Goal: Use online tool/utility: Use online tool/utility

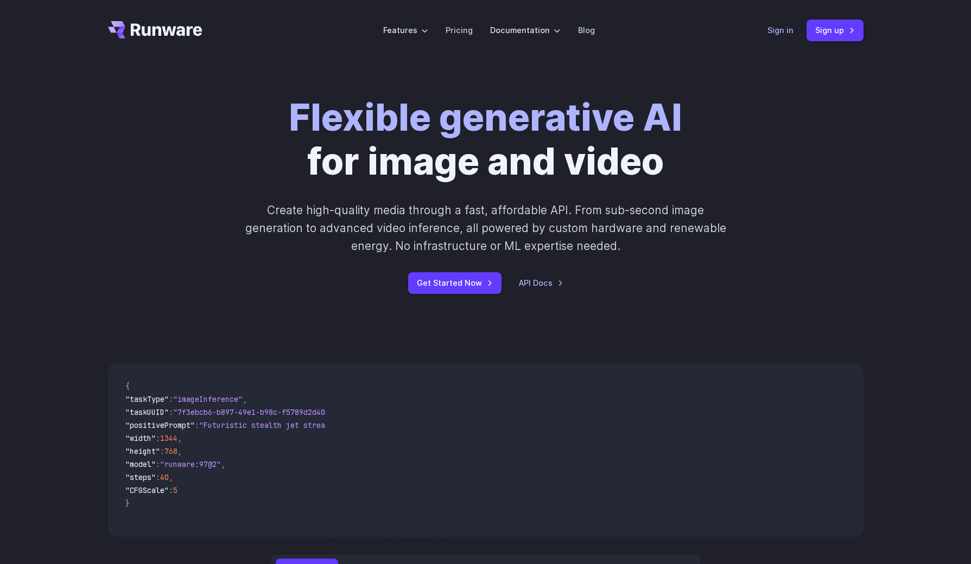
click at [781, 34] on link "Sign in" at bounding box center [780, 30] width 26 height 12
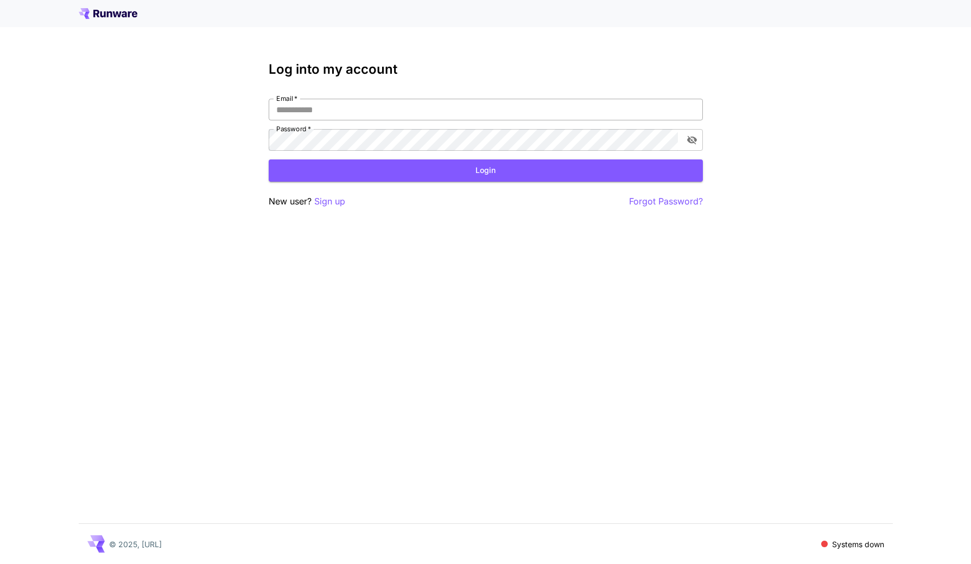
click at [347, 112] on input "Email   *" at bounding box center [486, 110] width 434 height 22
type input "**********"
click at [478, 163] on button "Login" at bounding box center [486, 171] width 434 height 22
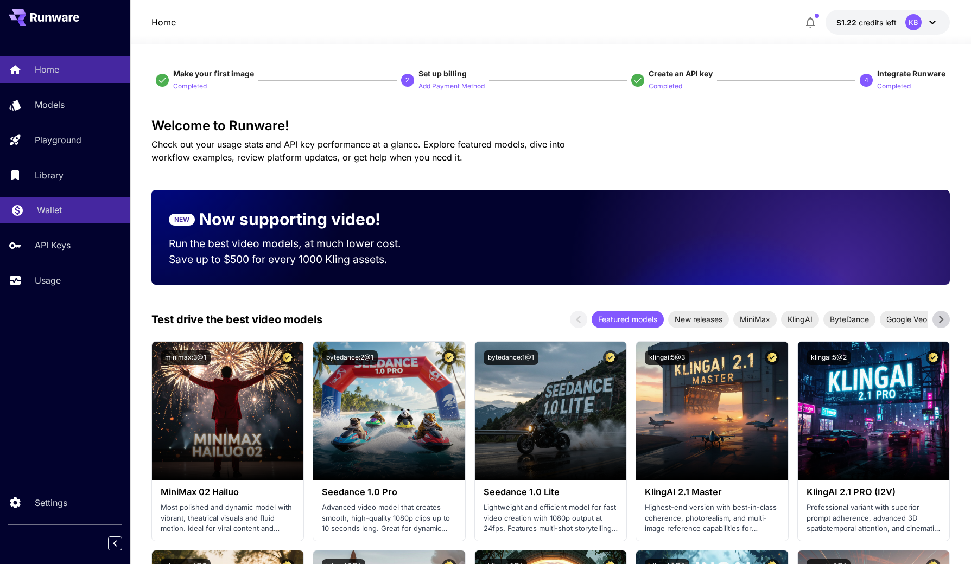
click at [61, 208] on p "Wallet" at bounding box center [49, 210] width 25 height 13
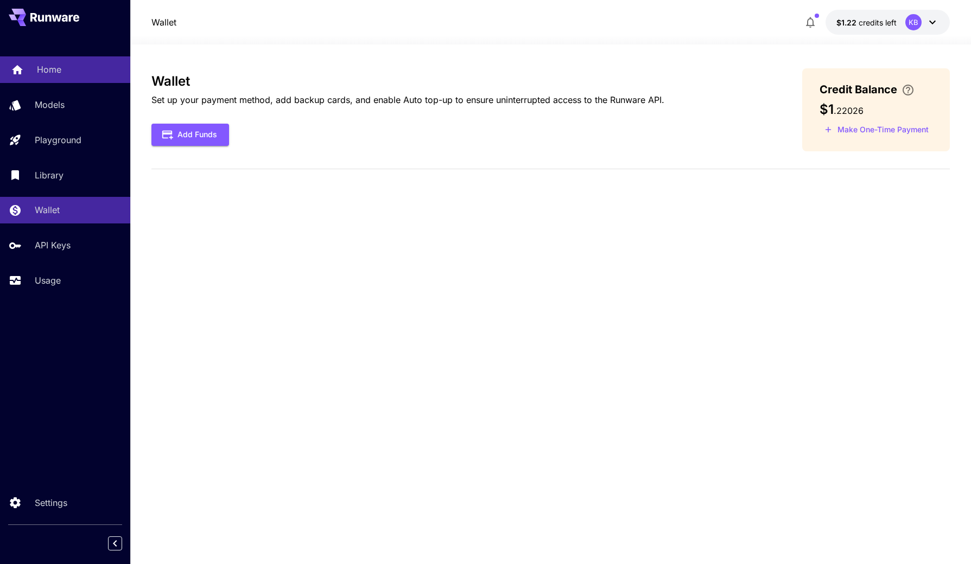
click at [58, 74] on p "Home" at bounding box center [49, 69] width 24 height 13
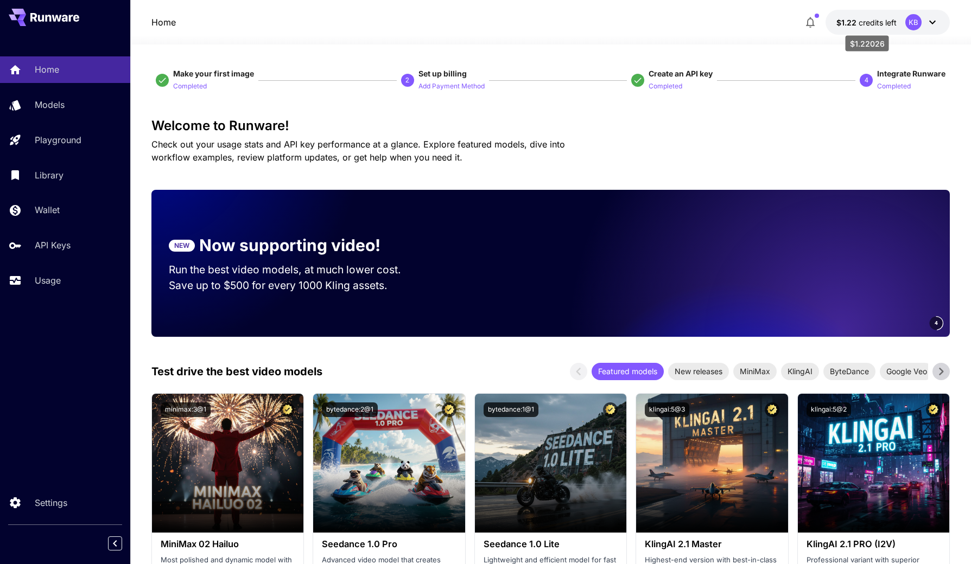
click at [856, 23] on span "$1.22" at bounding box center [847, 22] width 22 height 9
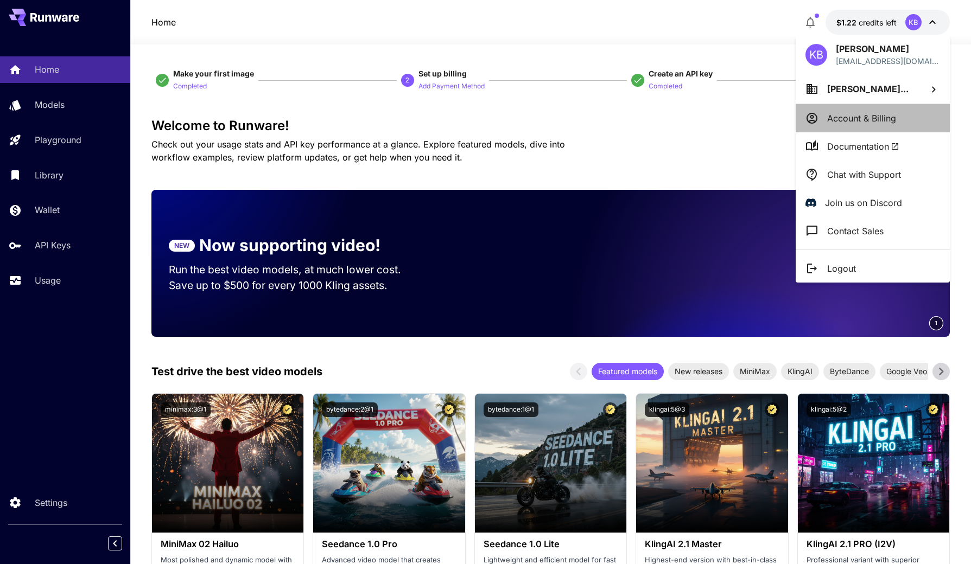
click at [875, 116] on p "Account & Billing" at bounding box center [861, 118] width 69 height 13
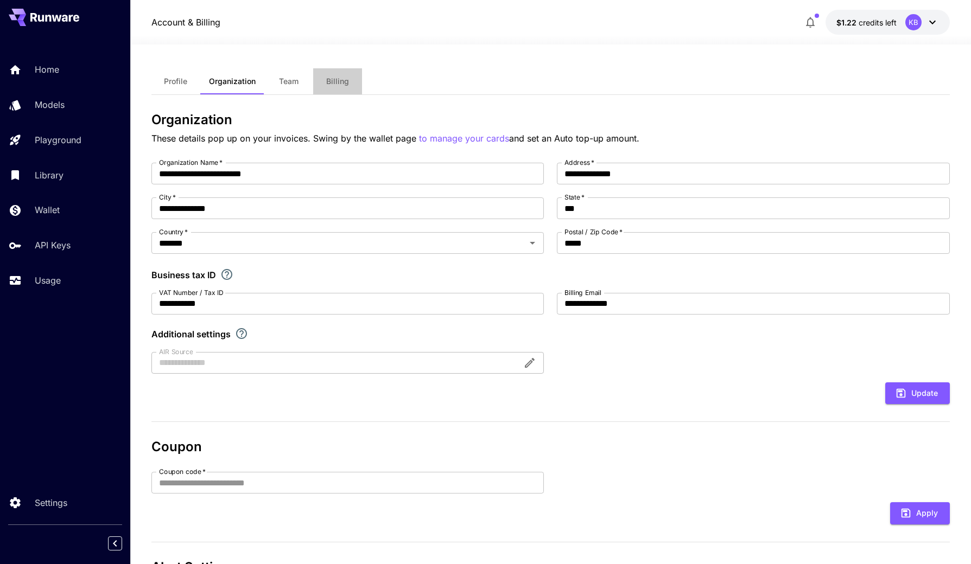
click at [339, 77] on span "Billing" at bounding box center [337, 82] width 23 height 10
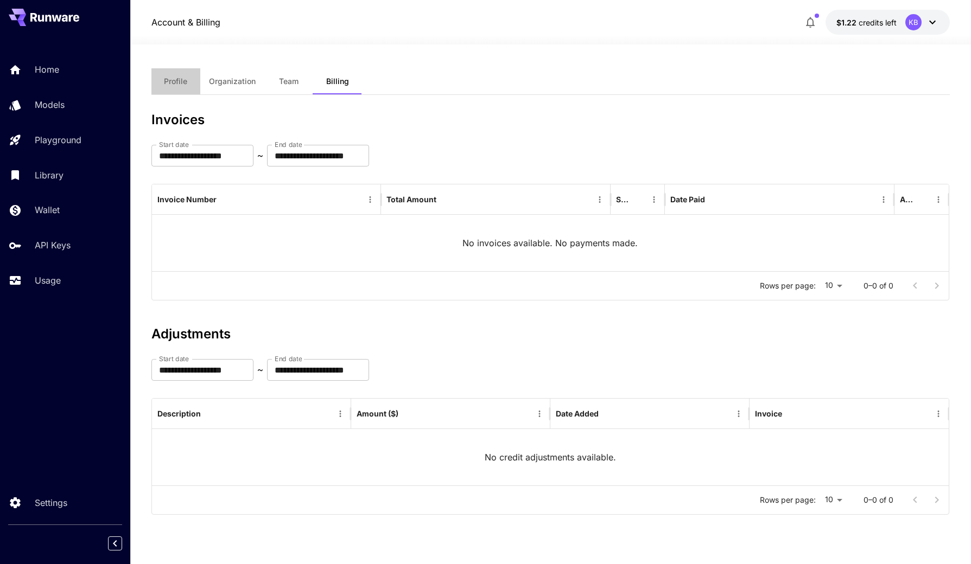
click at [183, 83] on span "Profile" at bounding box center [175, 82] width 23 height 10
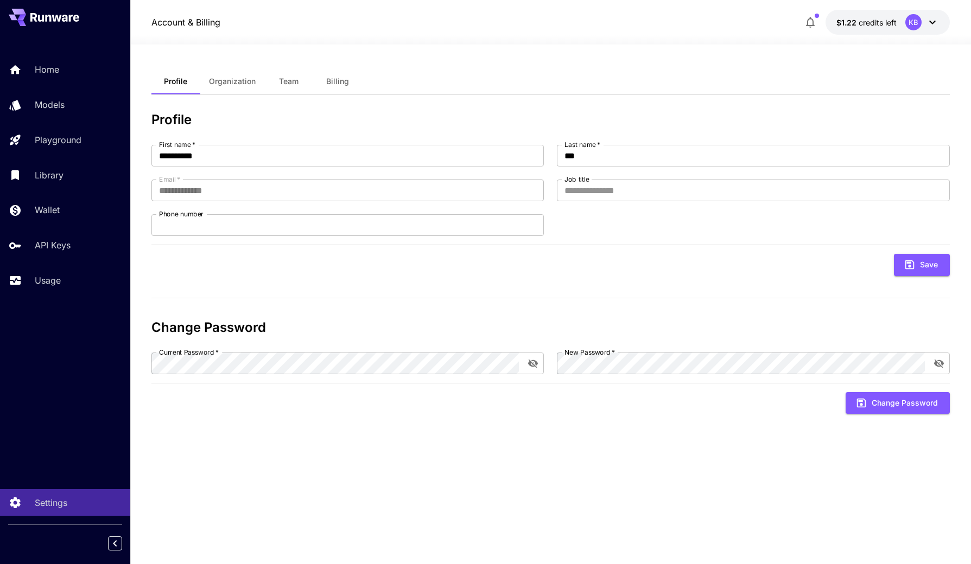
click at [221, 82] on span "Organization" at bounding box center [232, 82] width 47 height 10
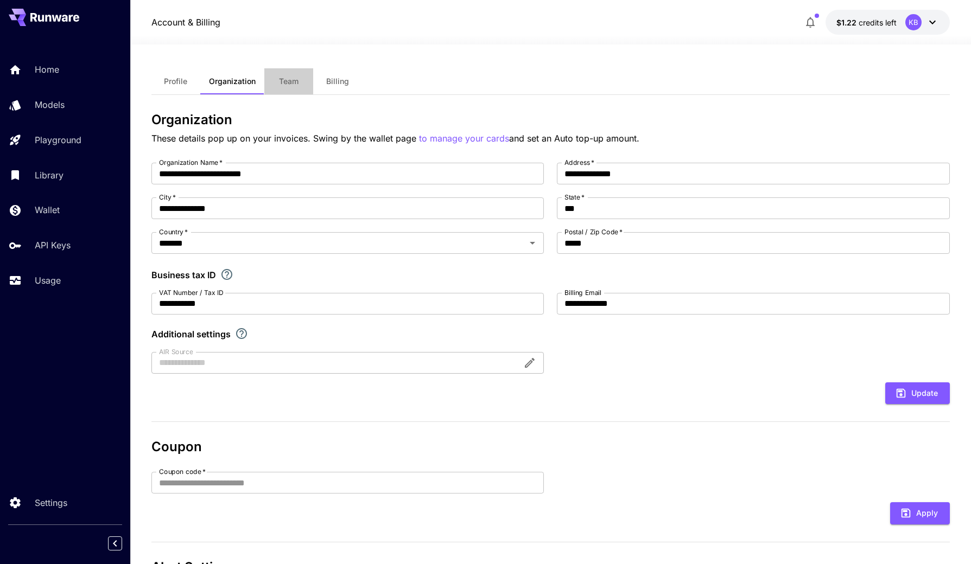
click at [274, 81] on button "Team" at bounding box center [288, 81] width 49 height 26
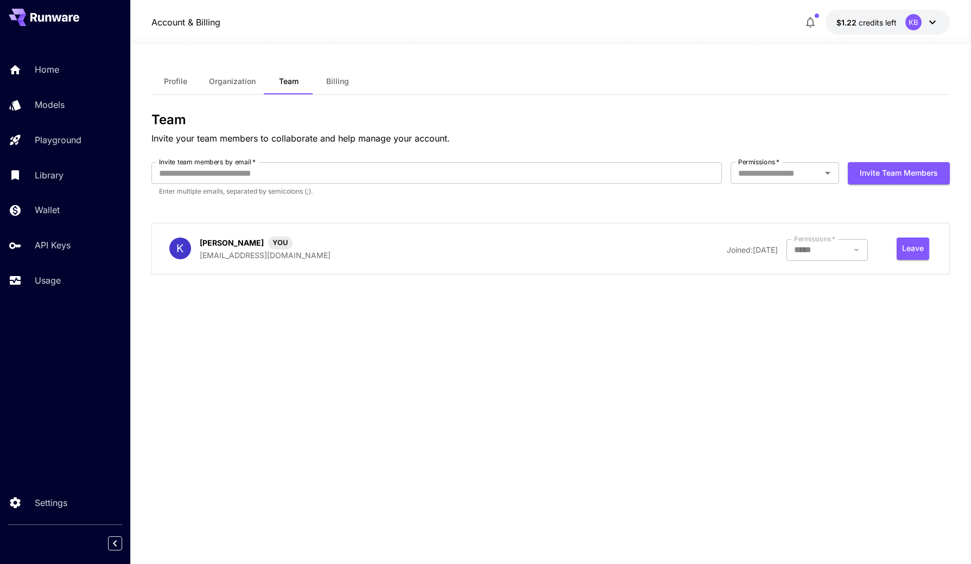
click at [332, 79] on span "Billing" at bounding box center [337, 82] width 23 height 10
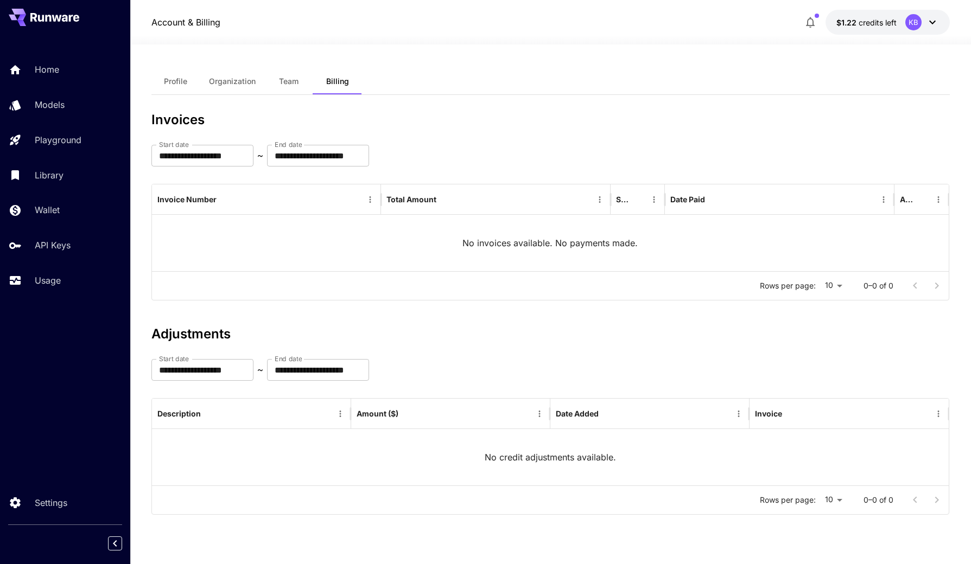
click at [557, 250] on div "No invoices available. No payments made." at bounding box center [550, 243] width 797 height 56
click at [810, 23] on icon "button" at bounding box center [810, 22] width 13 height 13
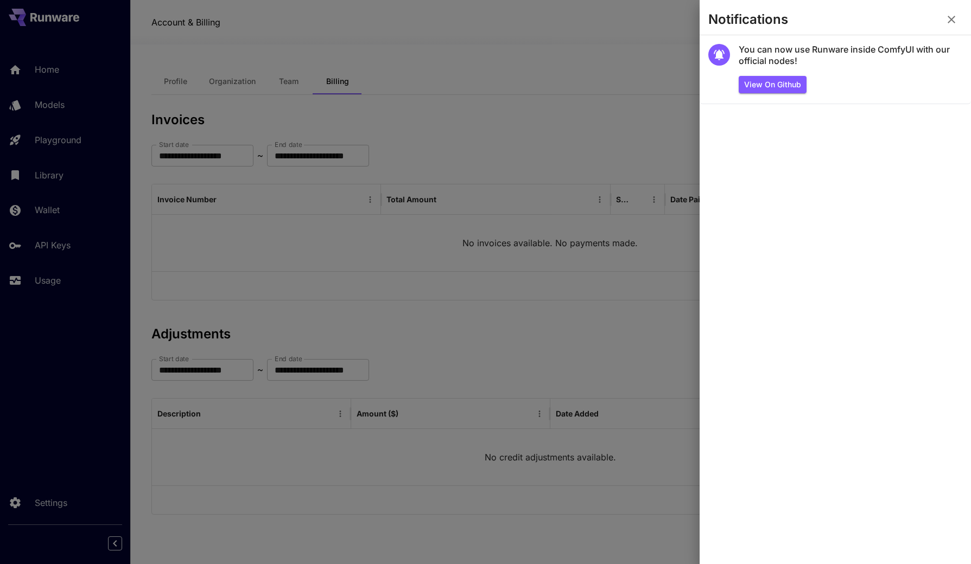
click at [955, 16] on icon "button" at bounding box center [951, 19] width 13 height 13
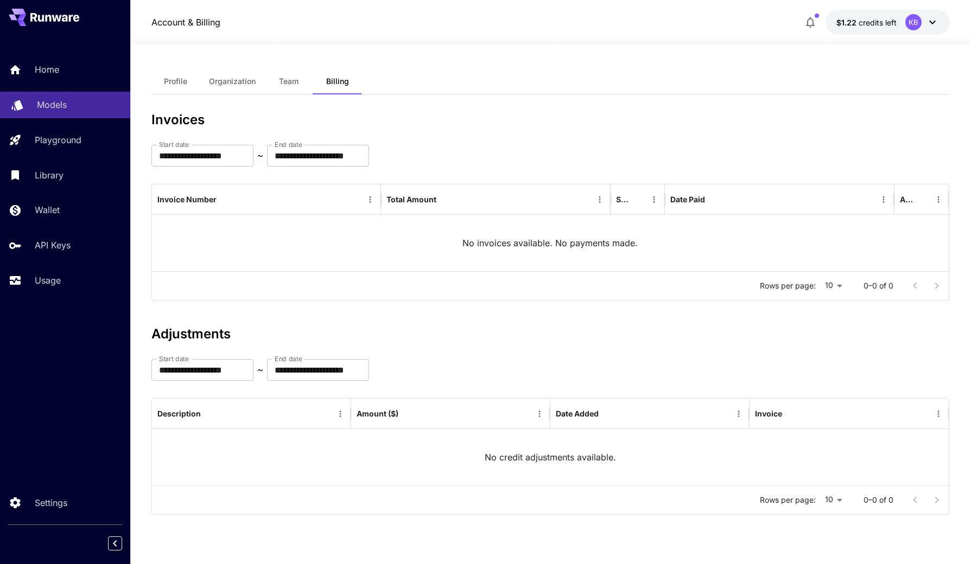
click at [55, 108] on p "Models" at bounding box center [52, 104] width 30 height 13
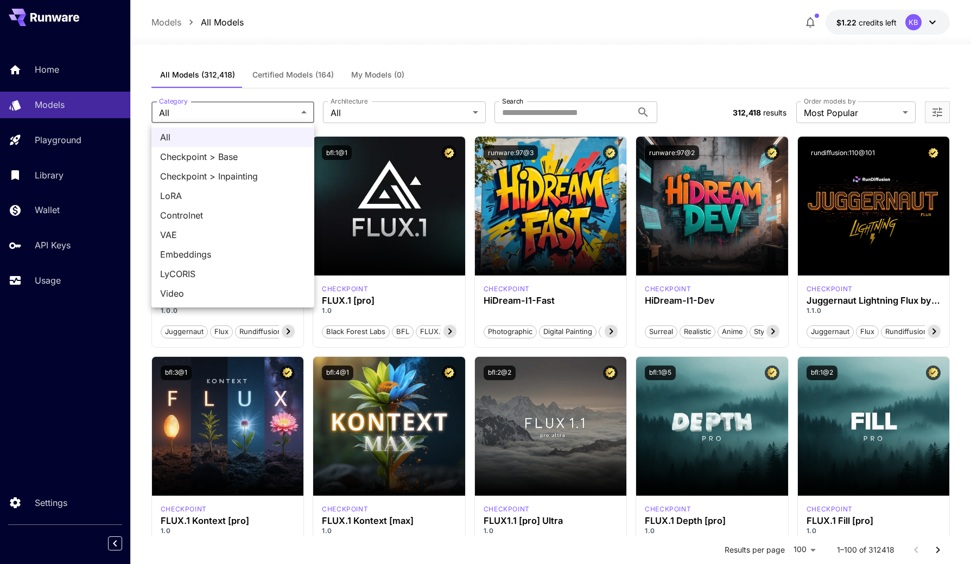
click at [368, 116] on div at bounding box center [485, 282] width 971 height 564
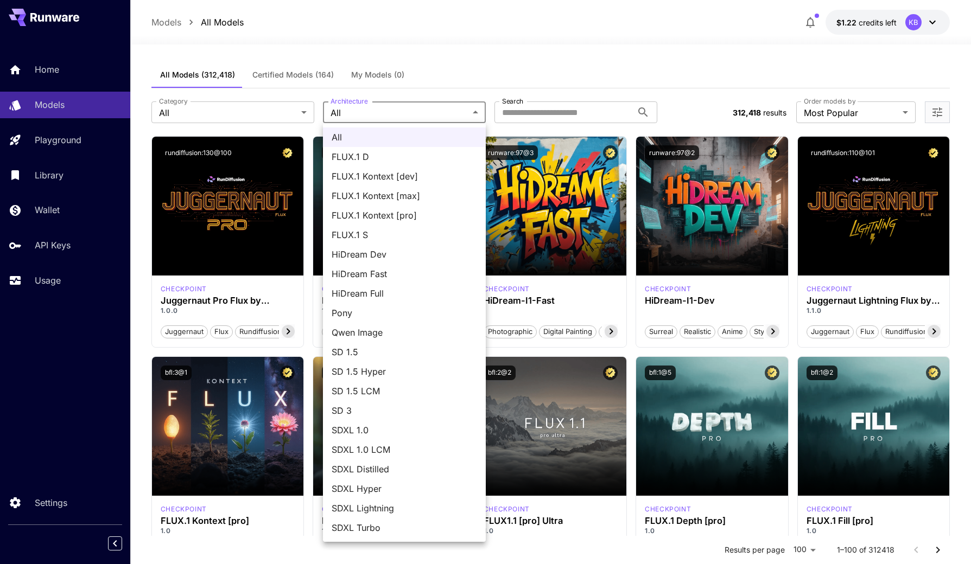
drag, startPoint x: 369, startPoint y: 115, endPoint x: 427, endPoint y: 112, distance: 58.1
click at [369, 115] on div at bounding box center [485, 282] width 971 height 564
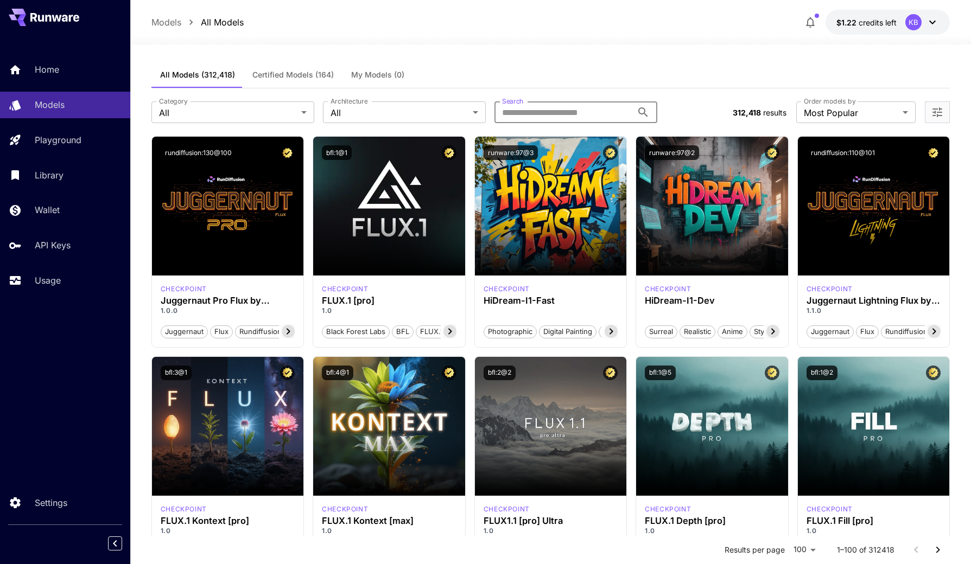
click at [537, 113] on input "Search" at bounding box center [563, 112] width 138 height 22
type input "*******"
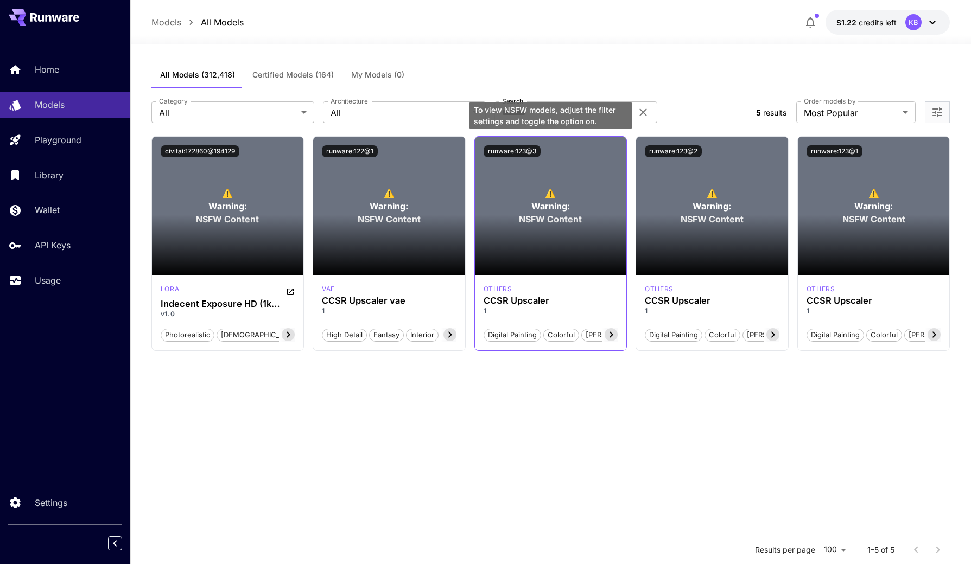
click at [540, 201] on span "Warning:" at bounding box center [550, 206] width 39 height 13
click at [534, 191] on p "⚠️ Warning: NSFW Content" at bounding box center [550, 206] width 63 height 39
click at [613, 333] on icon at bounding box center [611, 334] width 13 height 13
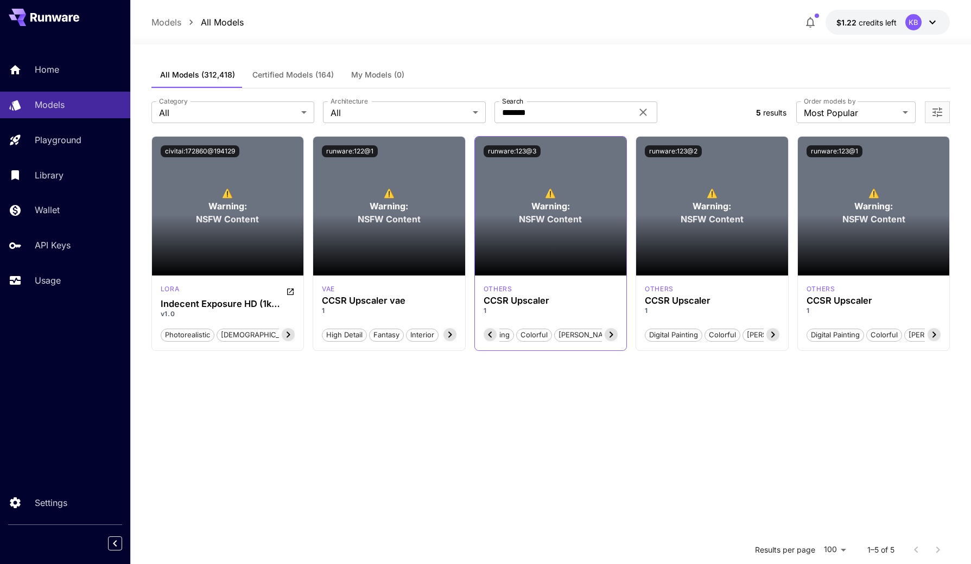
click at [613, 333] on icon at bounding box center [611, 334] width 13 height 13
click at [516, 152] on button "runware:123@3" at bounding box center [512, 151] width 57 height 12
click at [500, 153] on button "runware:123@3" at bounding box center [512, 151] width 57 height 12
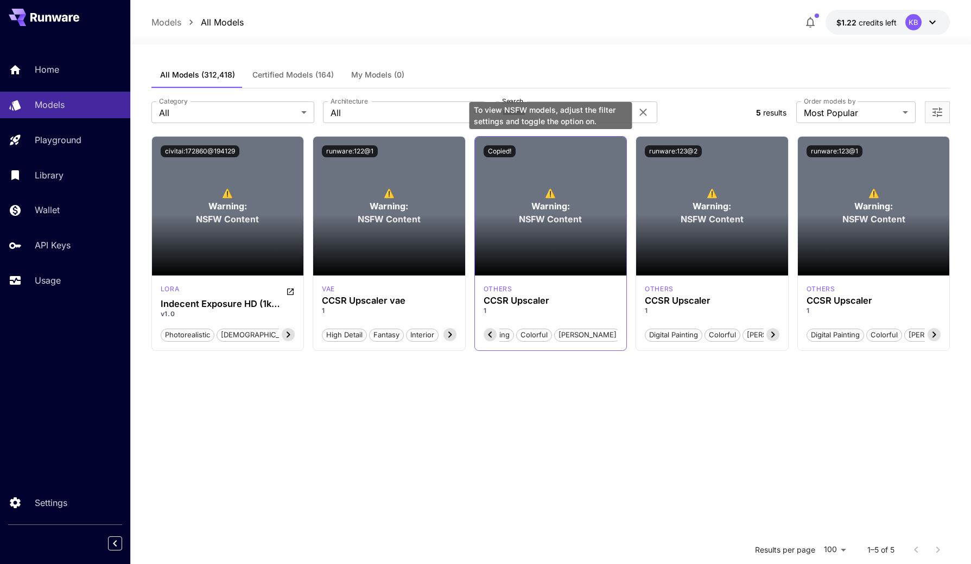
click at [513, 202] on div "⚠️ Warning: NSFW Content" at bounding box center [551, 206] width 152 height 139
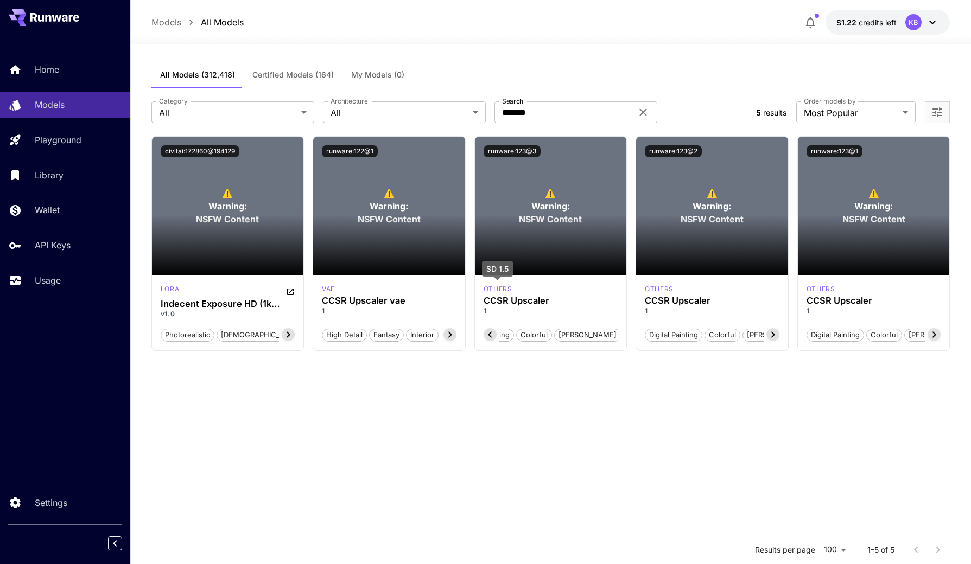
click at [497, 292] on p "others" at bounding box center [498, 289] width 29 height 10
click at [500, 294] on div "others CCSR Upscaler 1 Digital Painting Colorful [PERSON_NAME] Anime" at bounding box center [551, 313] width 152 height 75
click at [56, 172] on p "Library" at bounding box center [51, 175] width 29 height 13
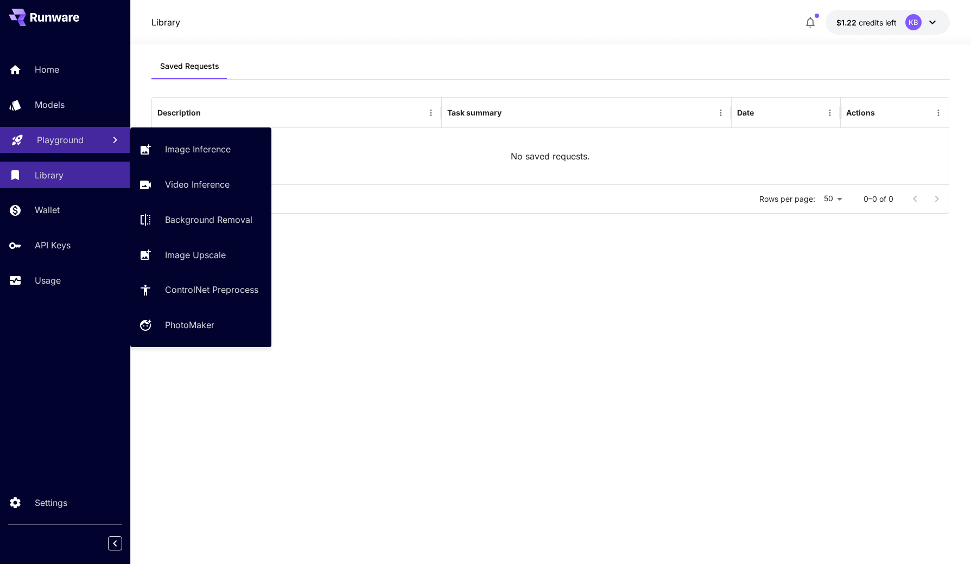
click at [45, 141] on p "Playground" at bounding box center [60, 139] width 47 height 13
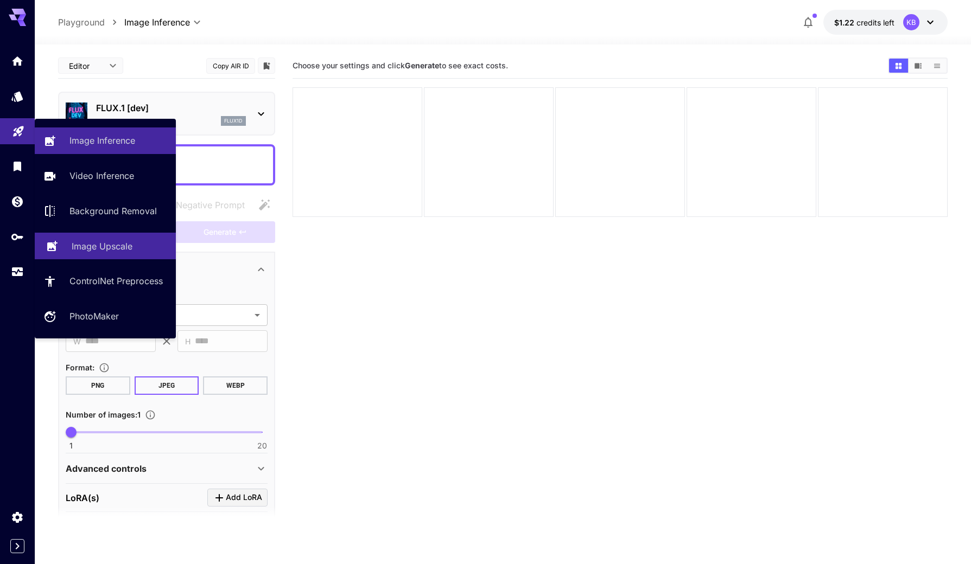
click at [117, 249] on p "Image Upscale" at bounding box center [102, 246] width 61 height 13
type input "**********"
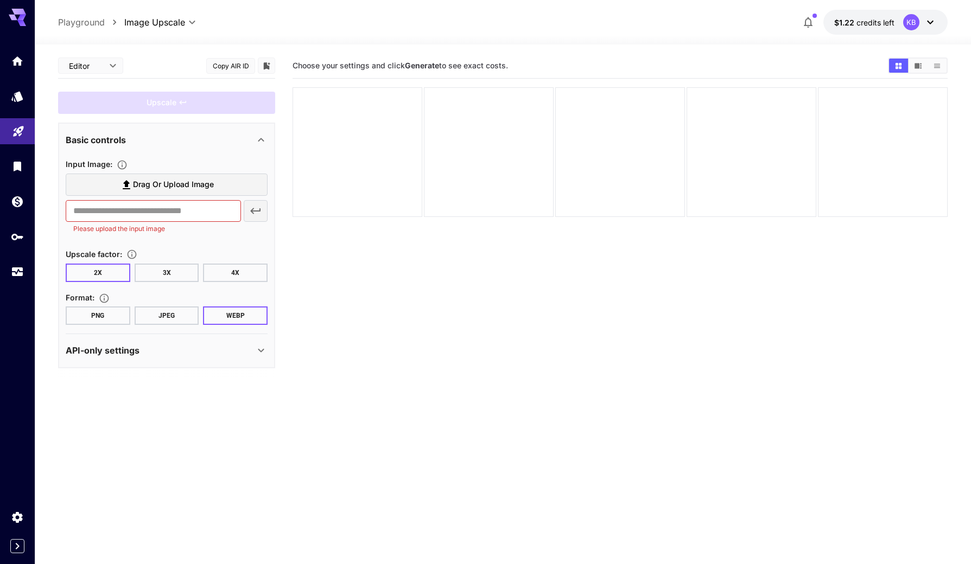
click at [238, 276] on button "4X" at bounding box center [235, 273] width 65 height 18
click at [177, 315] on button "JPEG" at bounding box center [167, 316] width 65 height 18
click at [258, 349] on icon at bounding box center [261, 351] width 6 height 4
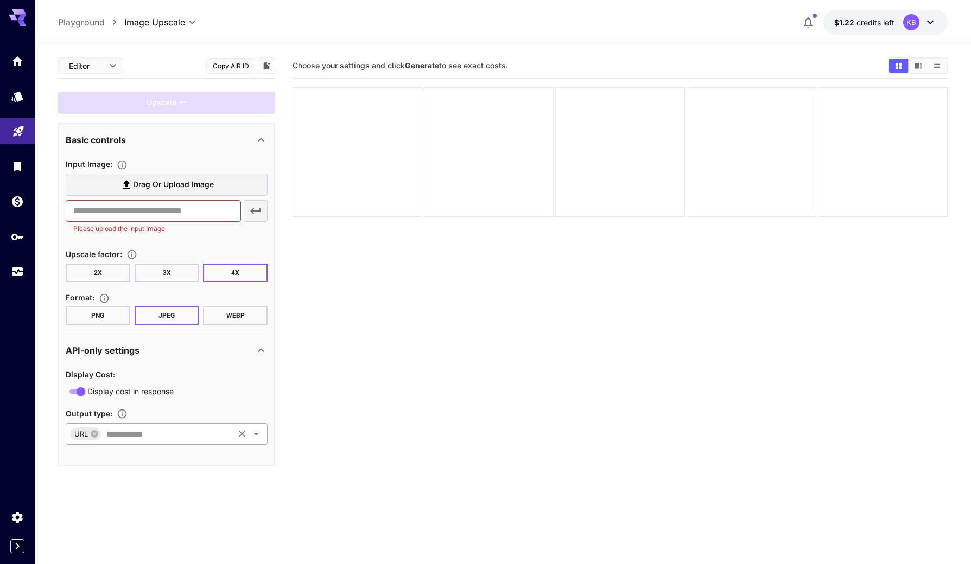
click at [163, 438] on input "text" at bounding box center [167, 434] width 130 height 15
click at [321, 370] on section "Choose your settings and click Generate to see exact costs." at bounding box center [619, 335] width 655 height 564
click at [166, 440] on input "text" at bounding box center [167, 434] width 130 height 15
click at [166, 179] on span "Drag or upload image" at bounding box center [173, 185] width 81 height 14
click at [0, 0] on input "Drag or upload image" at bounding box center [0, 0] width 0 height 0
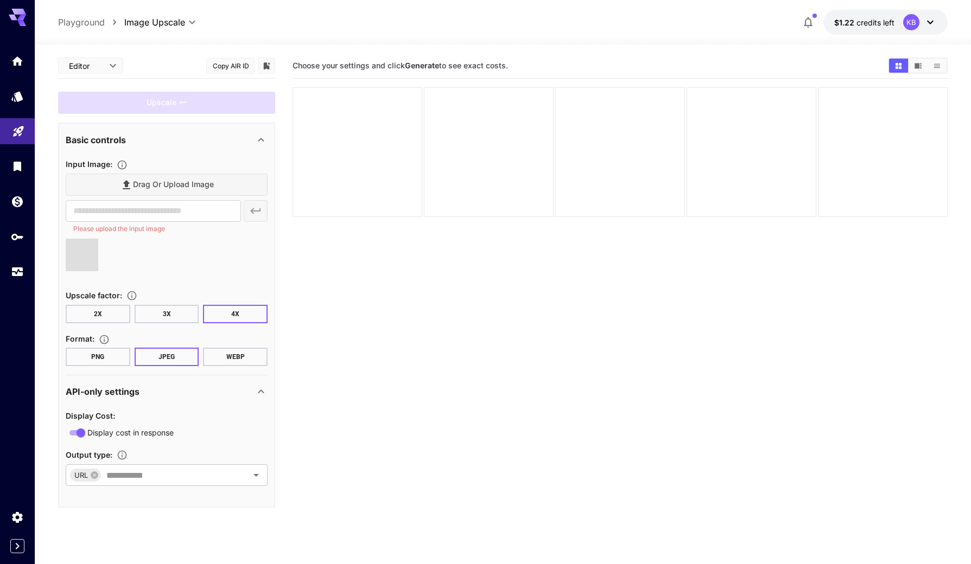
type input "**********"
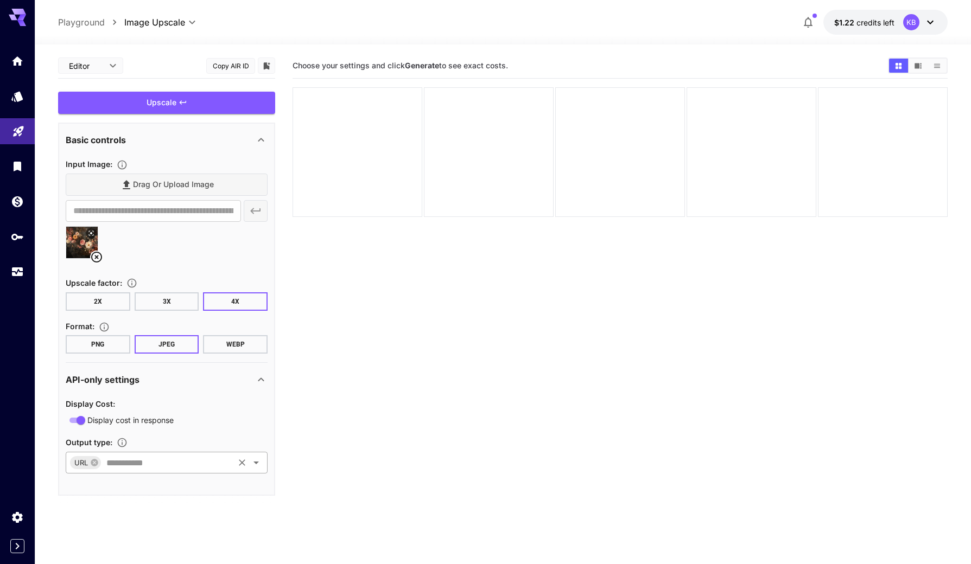
click at [186, 462] on input "text" at bounding box center [167, 462] width 130 height 15
click at [345, 442] on section "Choose your settings and click Generate to see exact costs." at bounding box center [619, 335] width 655 height 564
click at [112, 67] on body "**********" at bounding box center [485, 325] width 971 height 650
click at [112, 67] on div at bounding box center [485, 282] width 971 height 564
click at [261, 141] on icon at bounding box center [261, 139] width 13 height 13
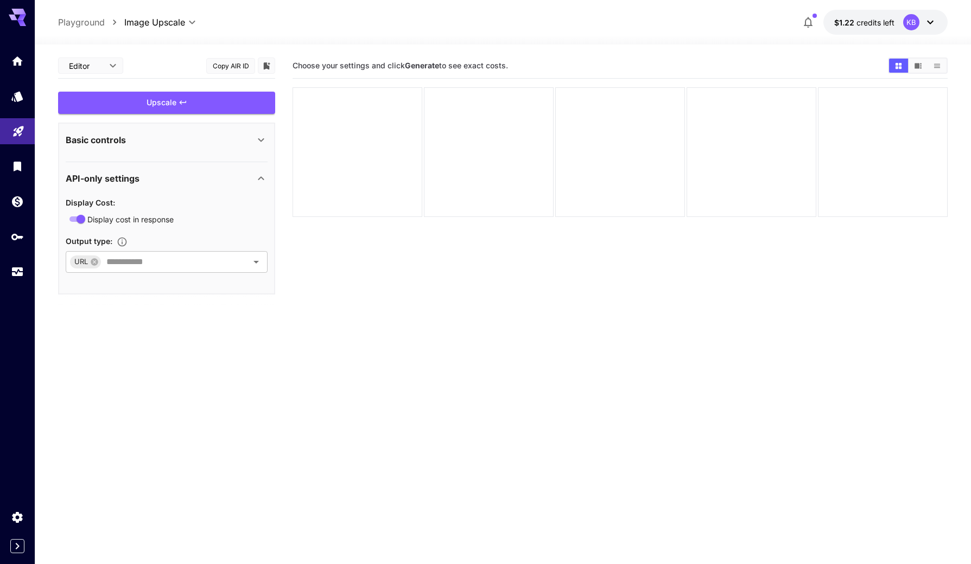
click at [261, 141] on icon at bounding box center [261, 140] width 6 height 4
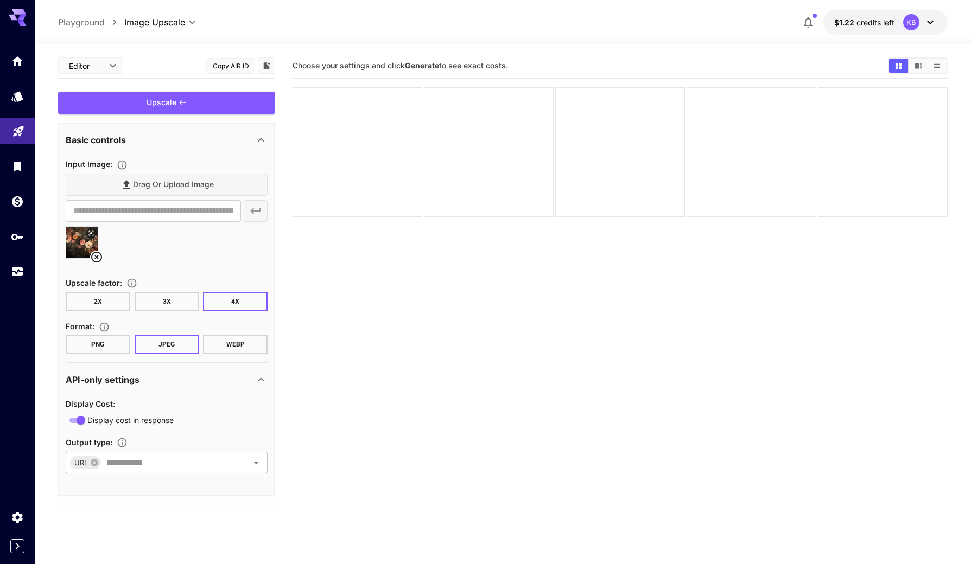
click at [191, 106] on div "Upscale" at bounding box center [166, 103] width 217 height 22
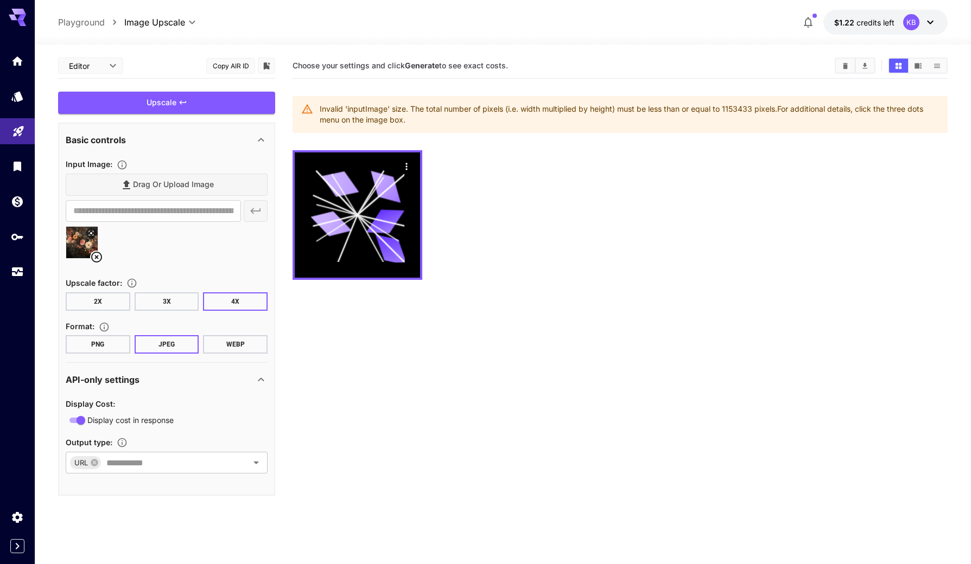
click at [90, 302] on button "2X" at bounding box center [98, 301] width 65 height 18
click at [167, 99] on div "Upscale" at bounding box center [166, 103] width 217 height 22
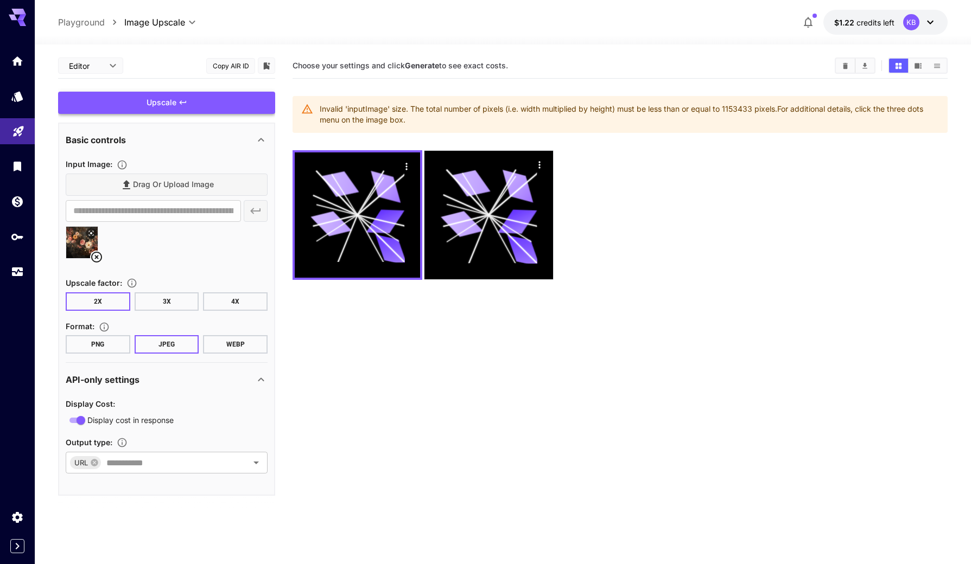
scroll to position [1, 0]
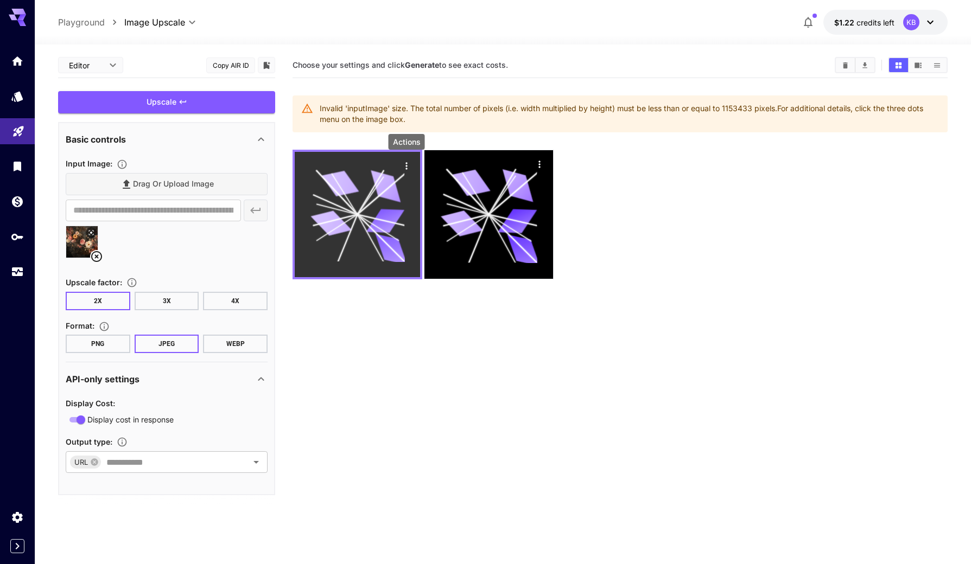
click at [410, 168] on icon "Actions" at bounding box center [406, 166] width 11 height 11
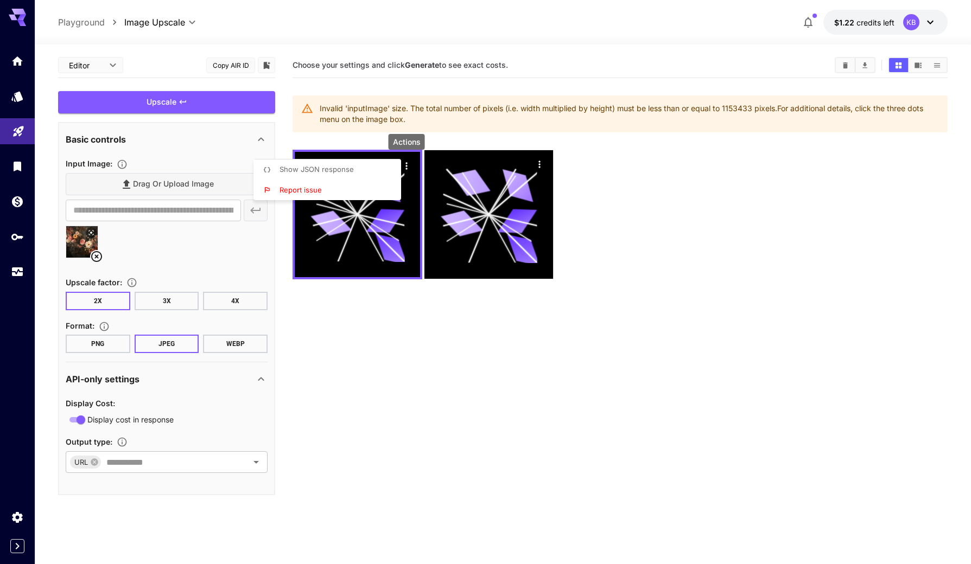
drag, startPoint x: 317, startPoint y: 190, endPoint x: 582, endPoint y: 186, distance: 265.4
click at [165, 185] on div "Show JSON response Report issue" at bounding box center [82, 282] width 165 height 564
click at [582, 186] on div at bounding box center [485, 282] width 971 height 564
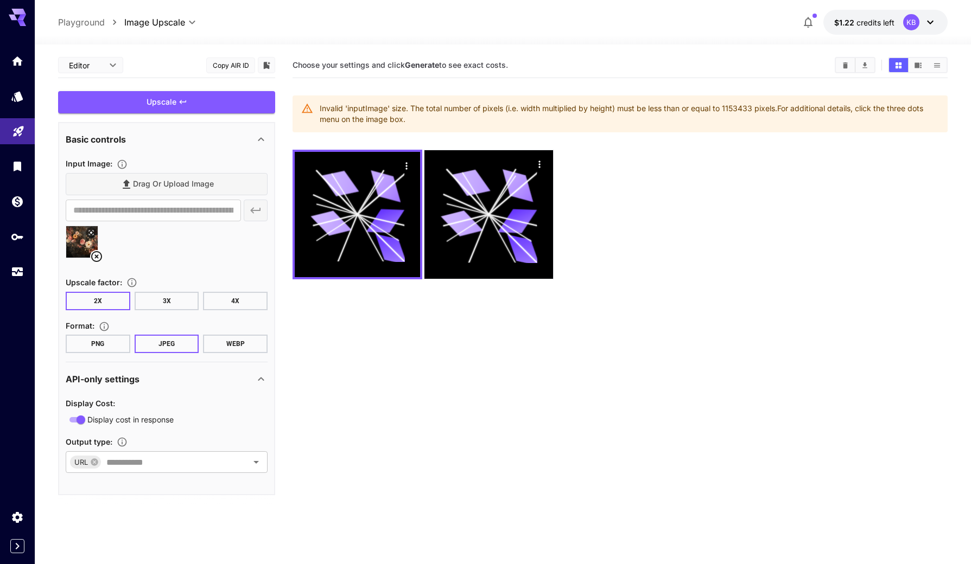
click at [74, 234] on img at bounding box center [81, 241] width 31 height 31
click at [171, 306] on button "3X" at bounding box center [167, 301] width 65 height 18
click at [169, 99] on div "Upscale" at bounding box center [166, 102] width 217 height 22
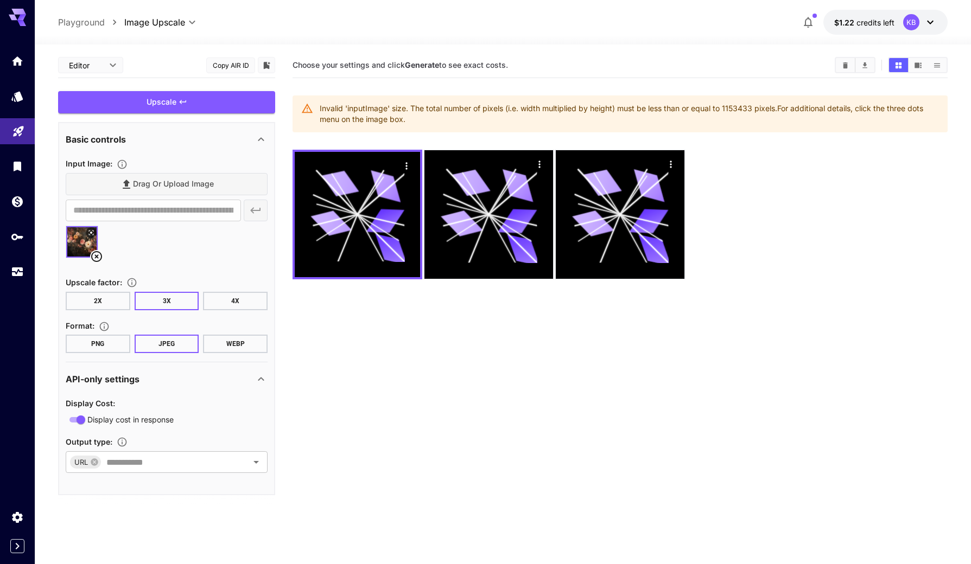
click at [99, 298] on button "2X" at bounding box center [98, 301] width 65 height 18
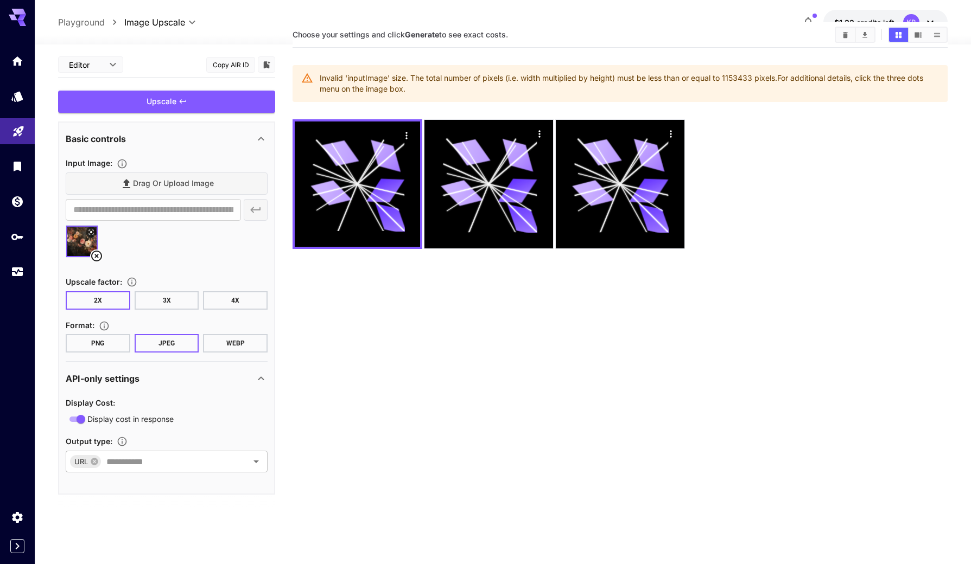
scroll to position [42, 0]
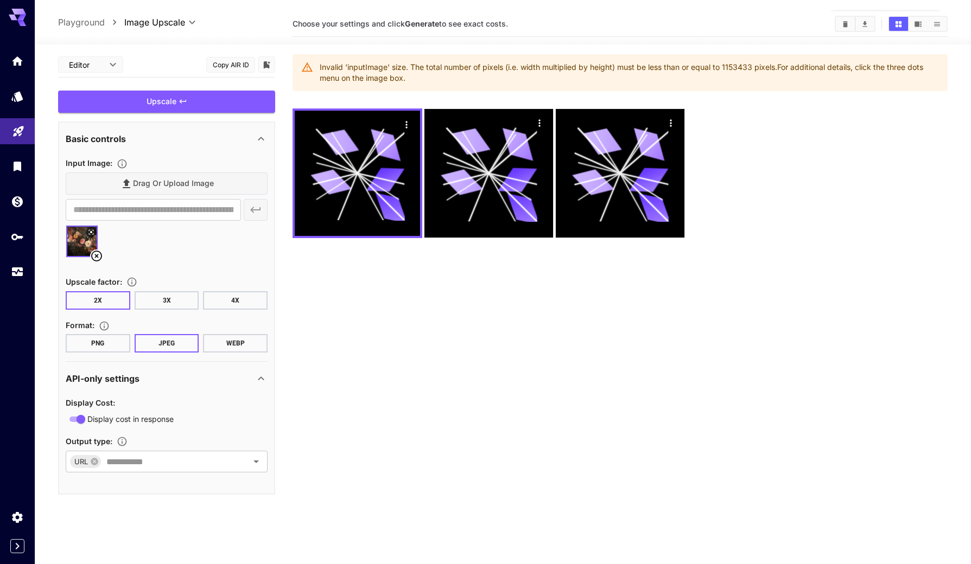
click at [96, 254] on icon at bounding box center [96, 256] width 13 height 13
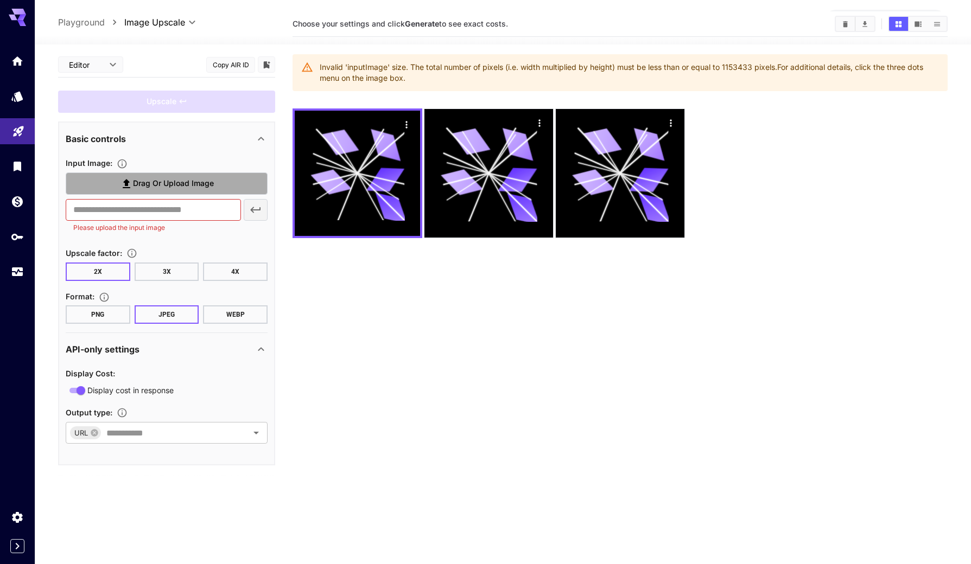
click at [162, 183] on span "Drag or upload image" at bounding box center [173, 184] width 81 height 14
click at [0, 0] on input "Drag or upload image" at bounding box center [0, 0] width 0 height 0
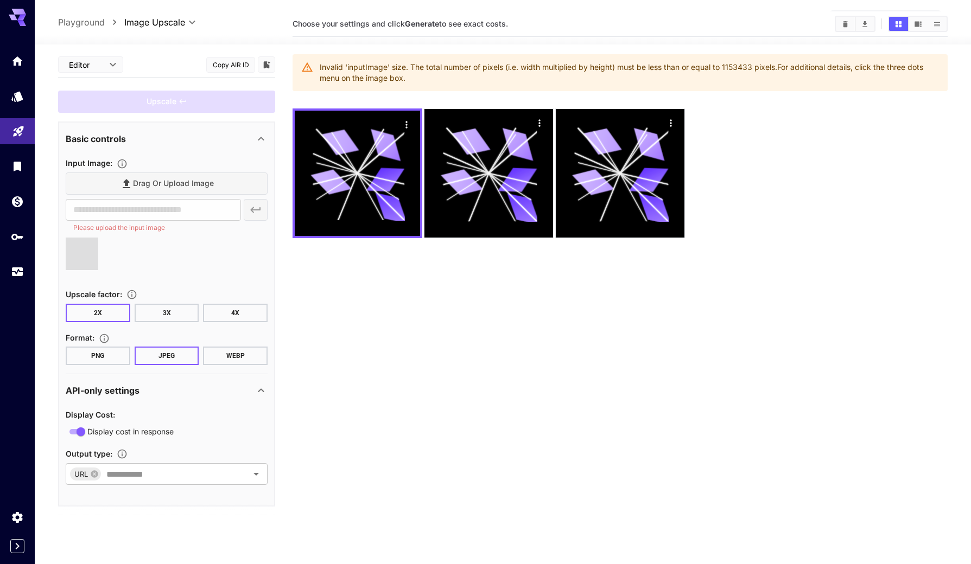
type input "**********"
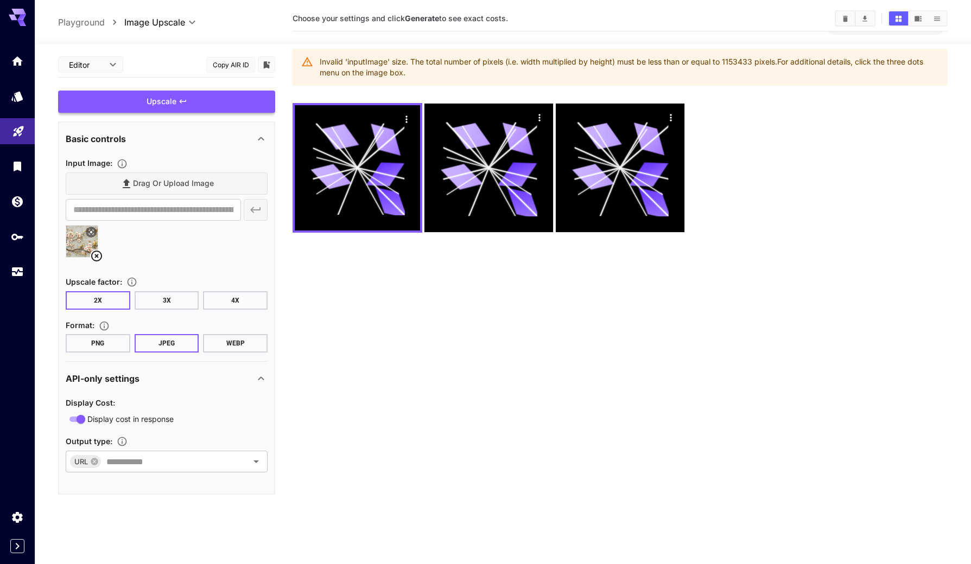
click at [187, 97] on div "Upscale" at bounding box center [166, 102] width 217 height 22
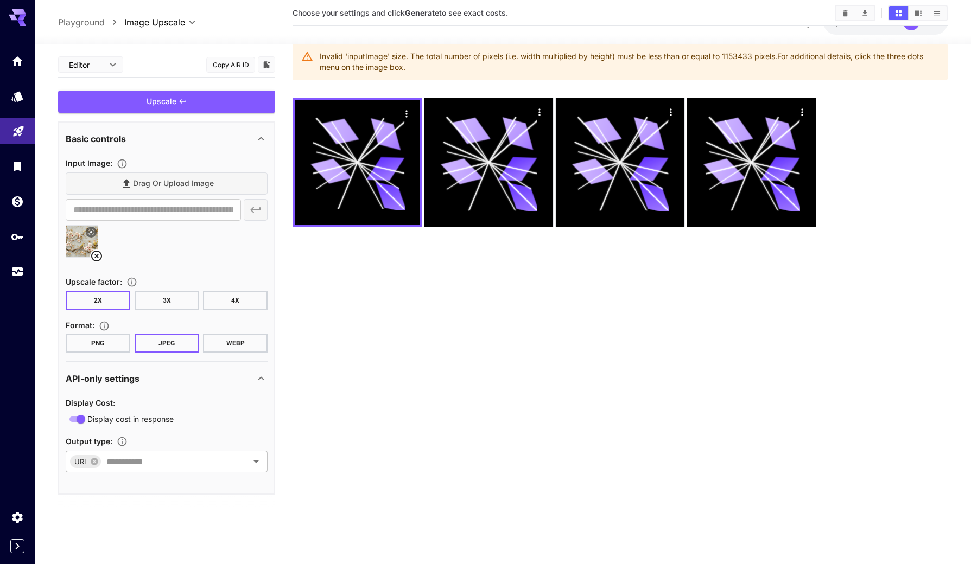
scroll to position [86, 0]
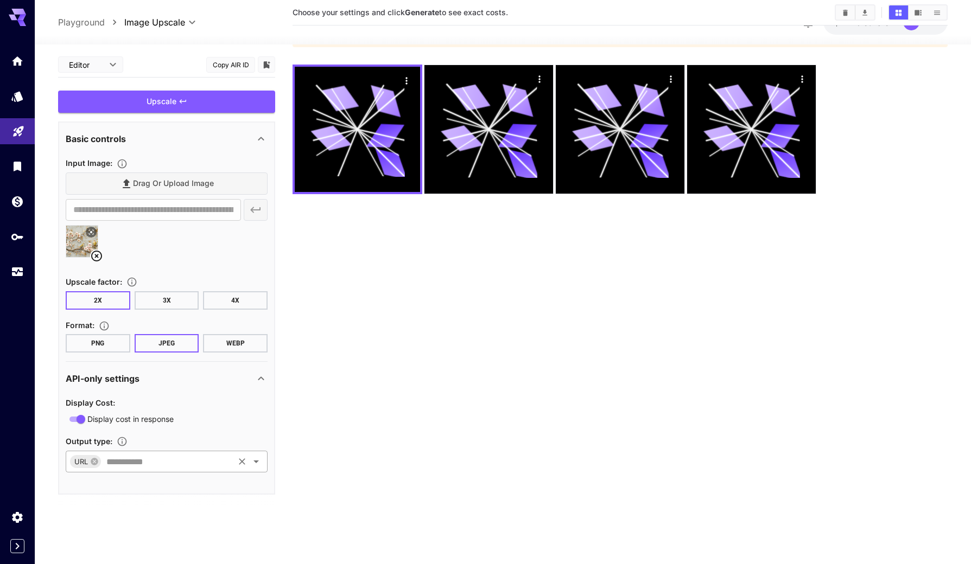
click at [189, 454] on div "URL ​" at bounding box center [167, 462] width 202 height 22
click at [208, 378] on div "API-only settings" at bounding box center [160, 378] width 189 height 13
click at [156, 91] on div "Upscale" at bounding box center [166, 102] width 217 height 22
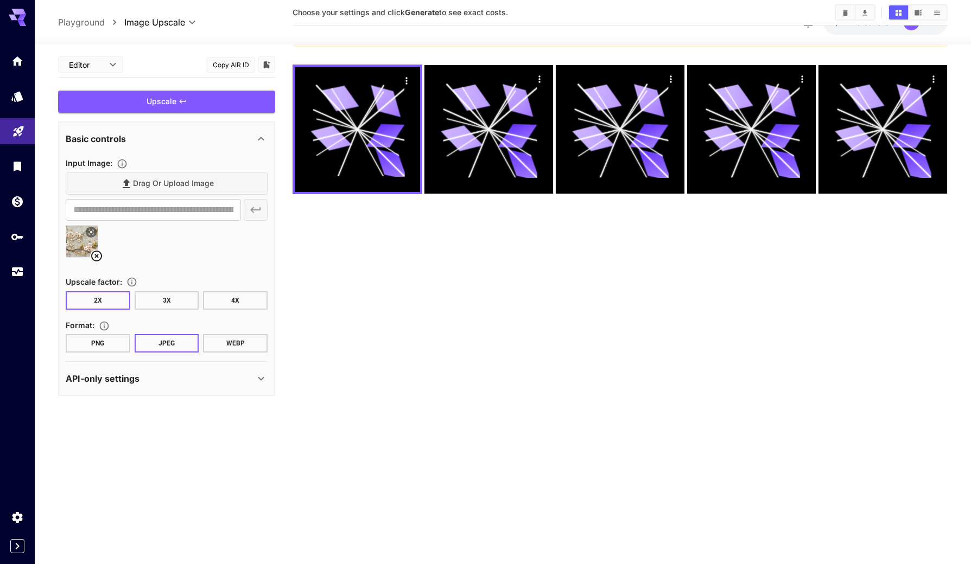
scroll to position [0, 0]
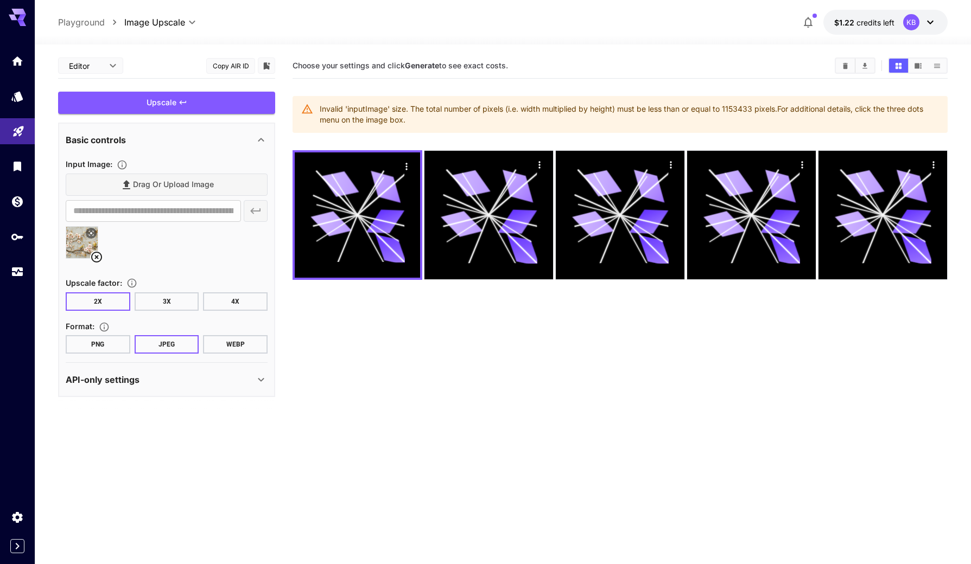
drag, startPoint x: 401, startPoint y: 120, endPoint x: 313, endPoint y: 103, distance: 89.5
click at [314, 103] on div "Invalid 'inputImage' size. The total number of pixels (i.e. width multiplied by…" at bounding box center [619, 114] width 655 height 37
copy div "Invalid 'inputImage' size. The total number of pixels (i.e. width multiplied by…"
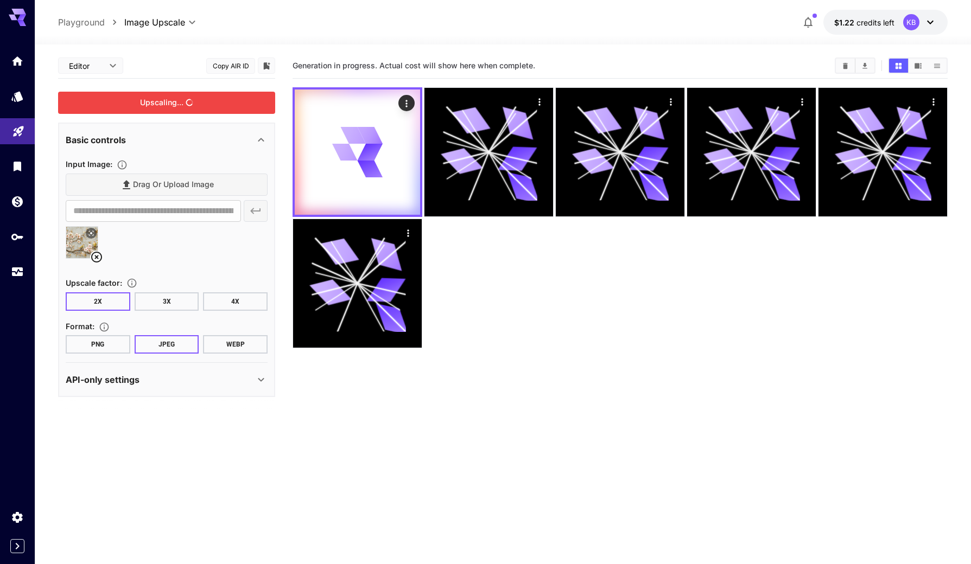
click at [212, 104] on div "Upscaling..." at bounding box center [166, 103] width 217 height 22
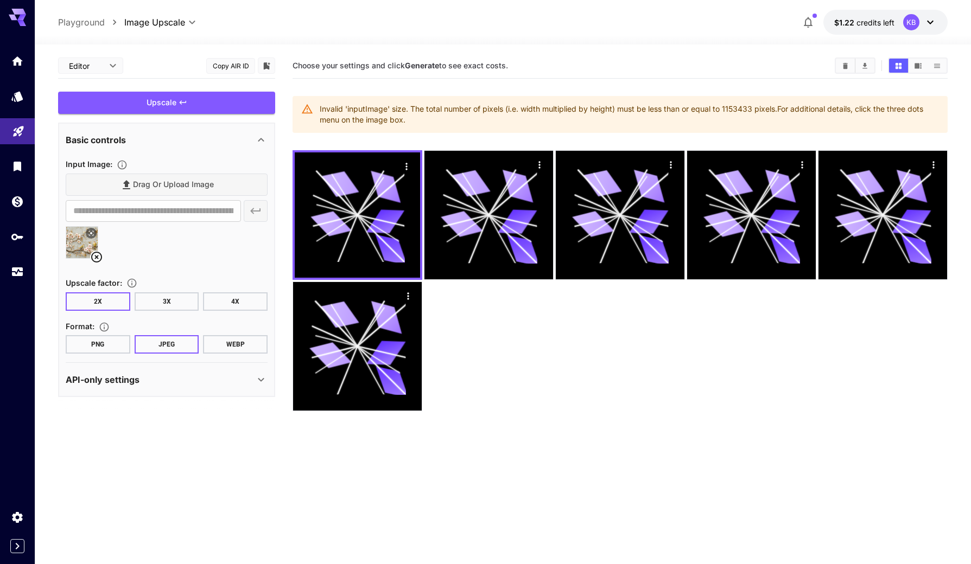
click at [90, 228] on button at bounding box center [91, 233] width 11 height 11
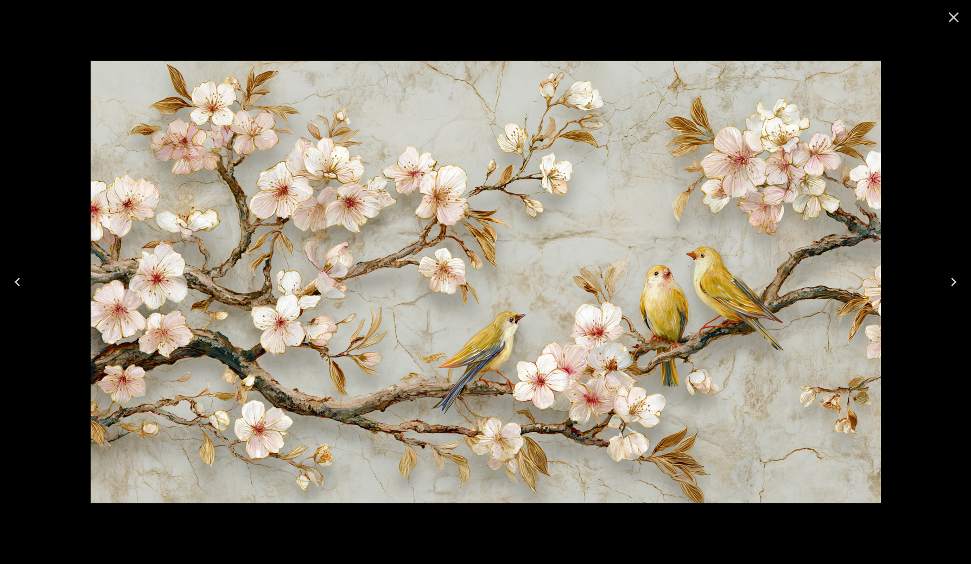
click at [956, 17] on icon "Close" at bounding box center [953, 17] width 17 height 17
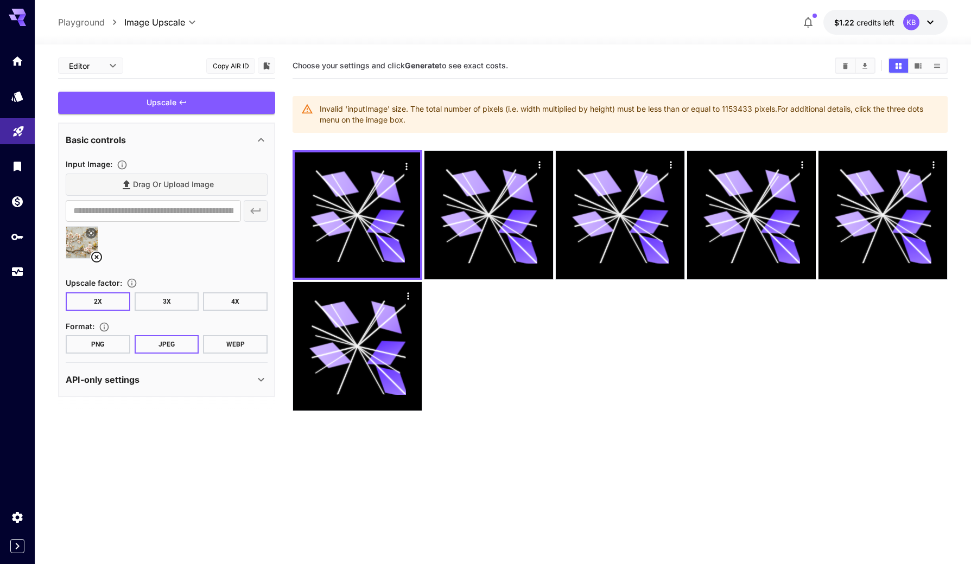
click at [96, 258] on icon at bounding box center [96, 257] width 11 height 11
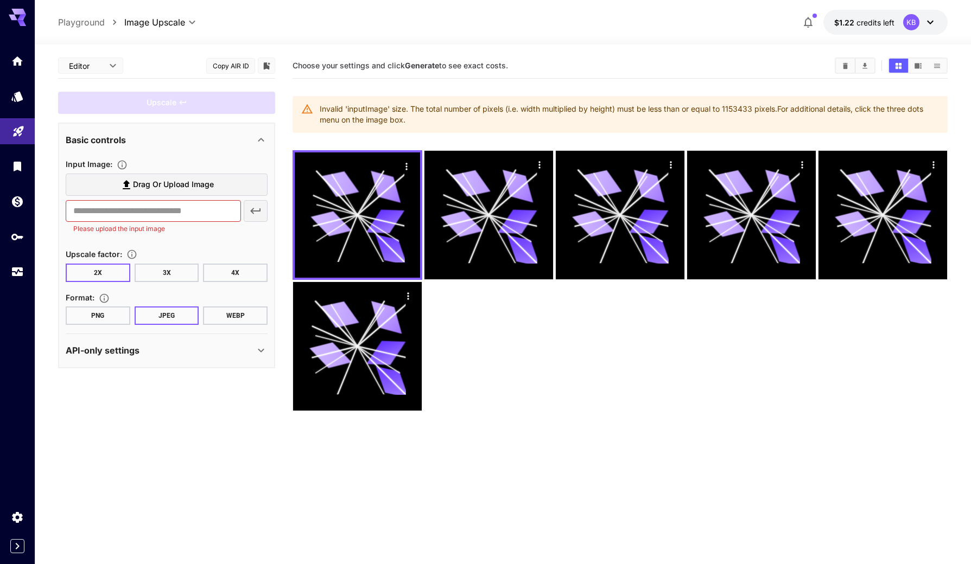
click at [189, 188] on span "Drag or upload image" at bounding box center [173, 185] width 81 height 14
click at [0, 0] on input "Drag or upload image" at bounding box center [0, 0] width 0 height 0
